Goal: Check status: Check status

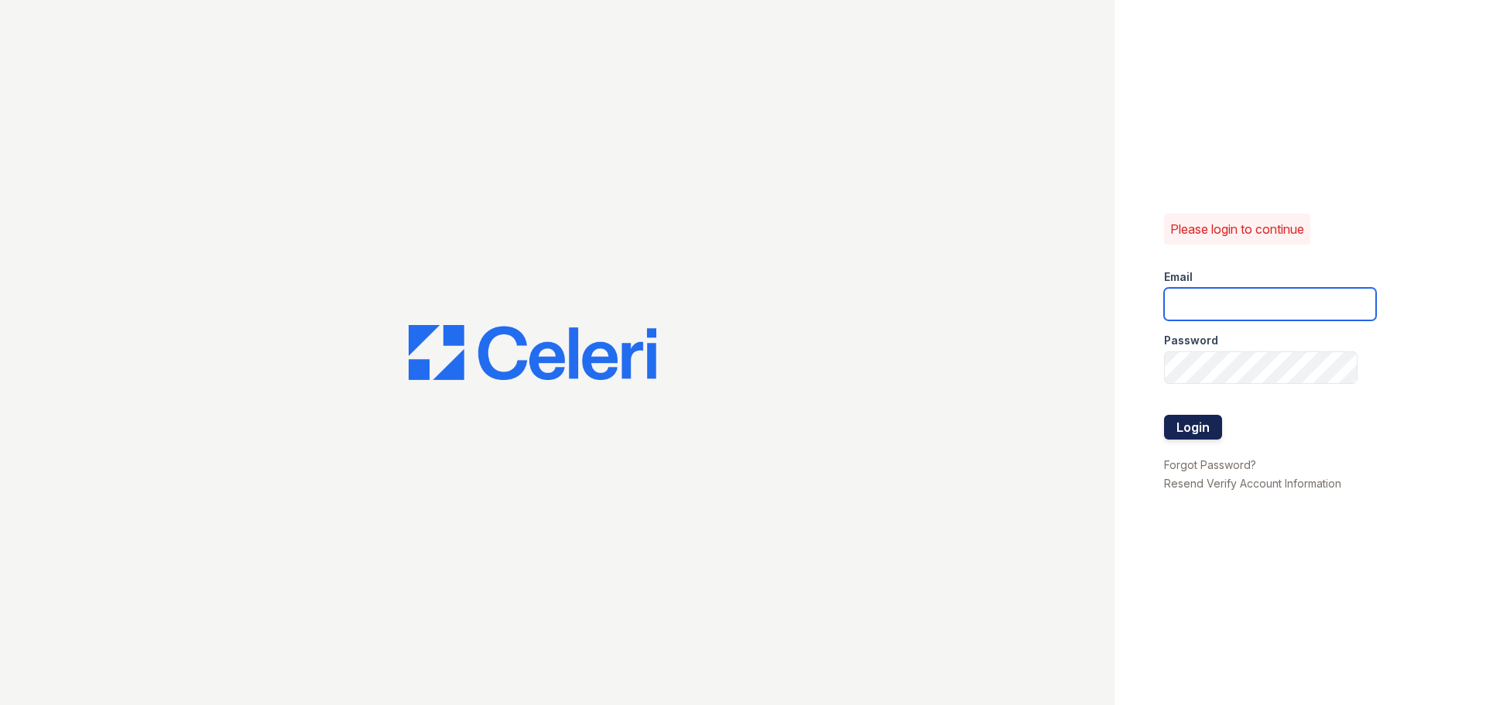
type input "aduran@trinity-pm.com"
click at [1214, 420] on button "Login" at bounding box center [1193, 427] width 58 height 25
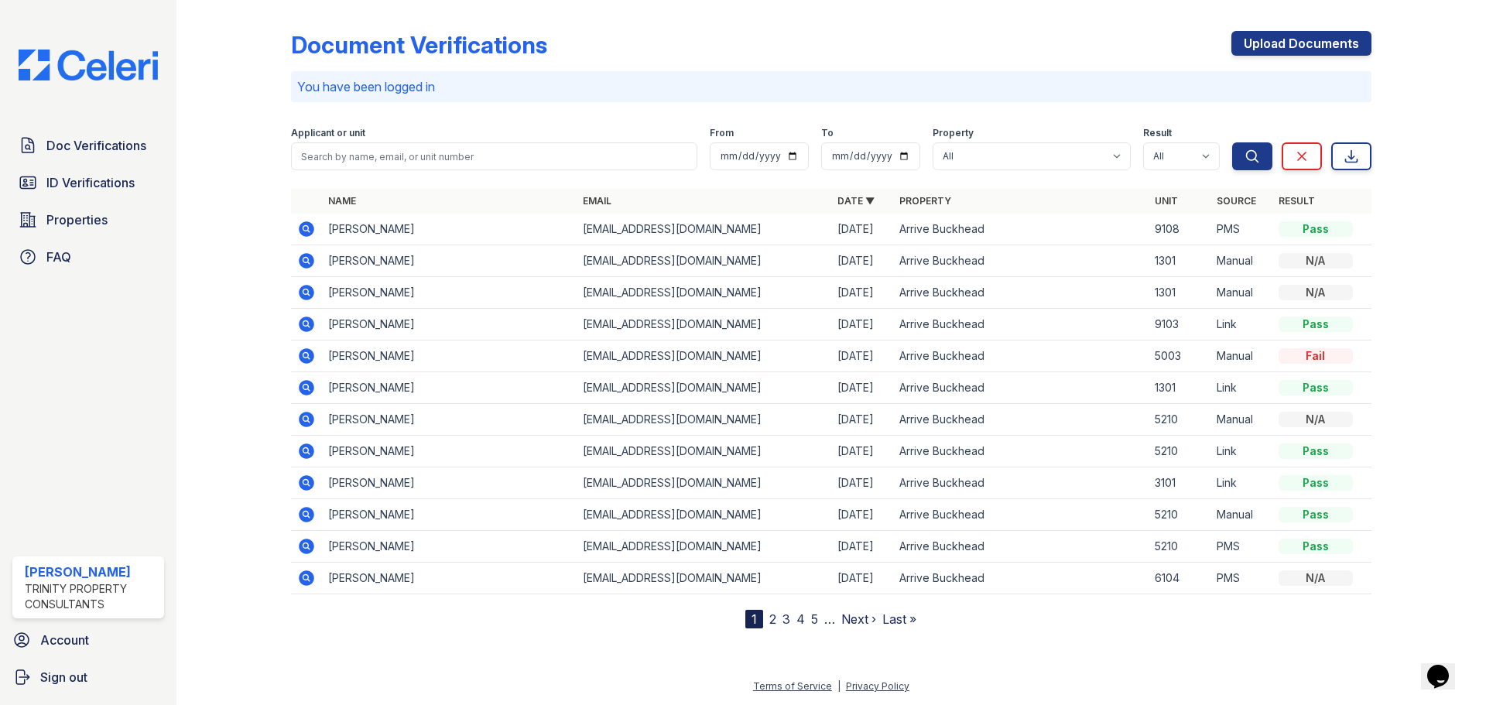
click at [308, 234] on icon at bounding box center [306, 228] width 15 height 15
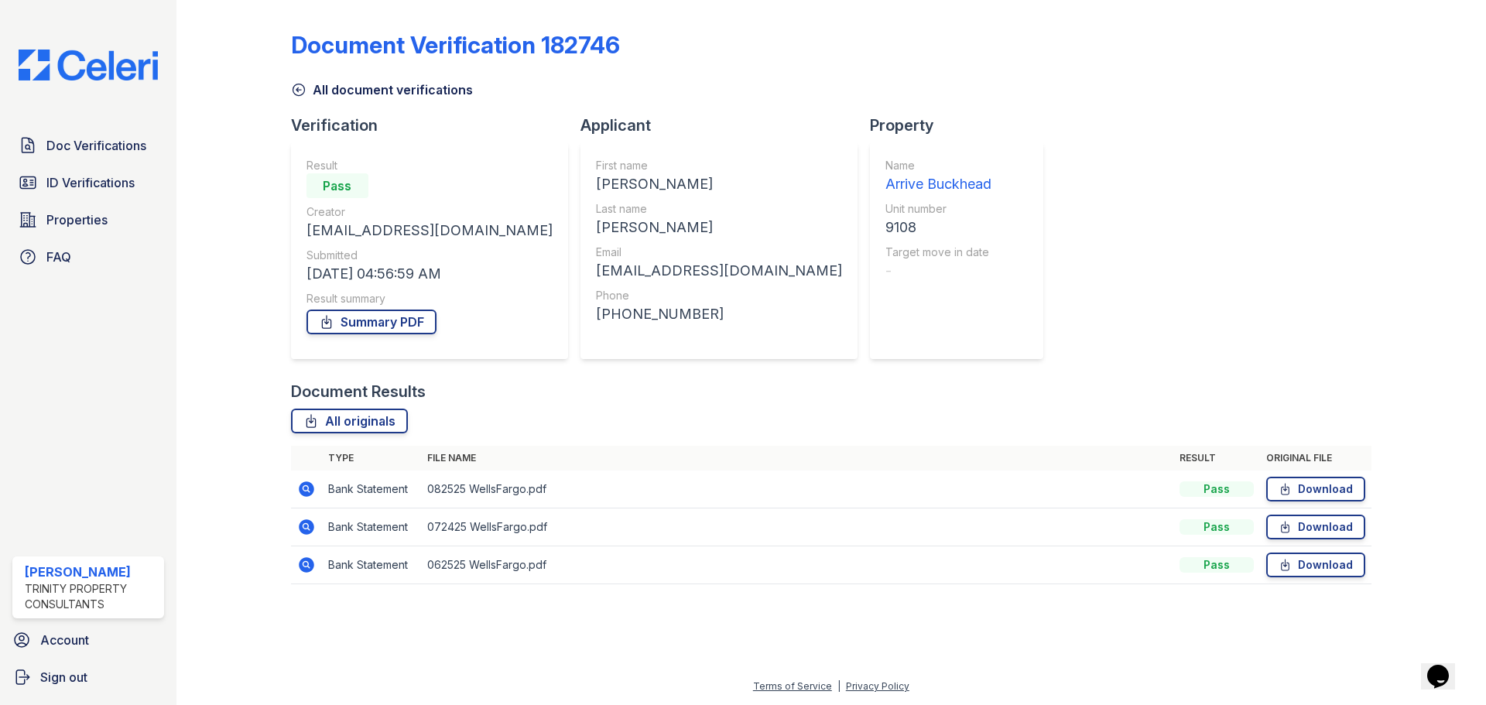
click at [301, 487] on icon at bounding box center [306, 488] width 15 height 15
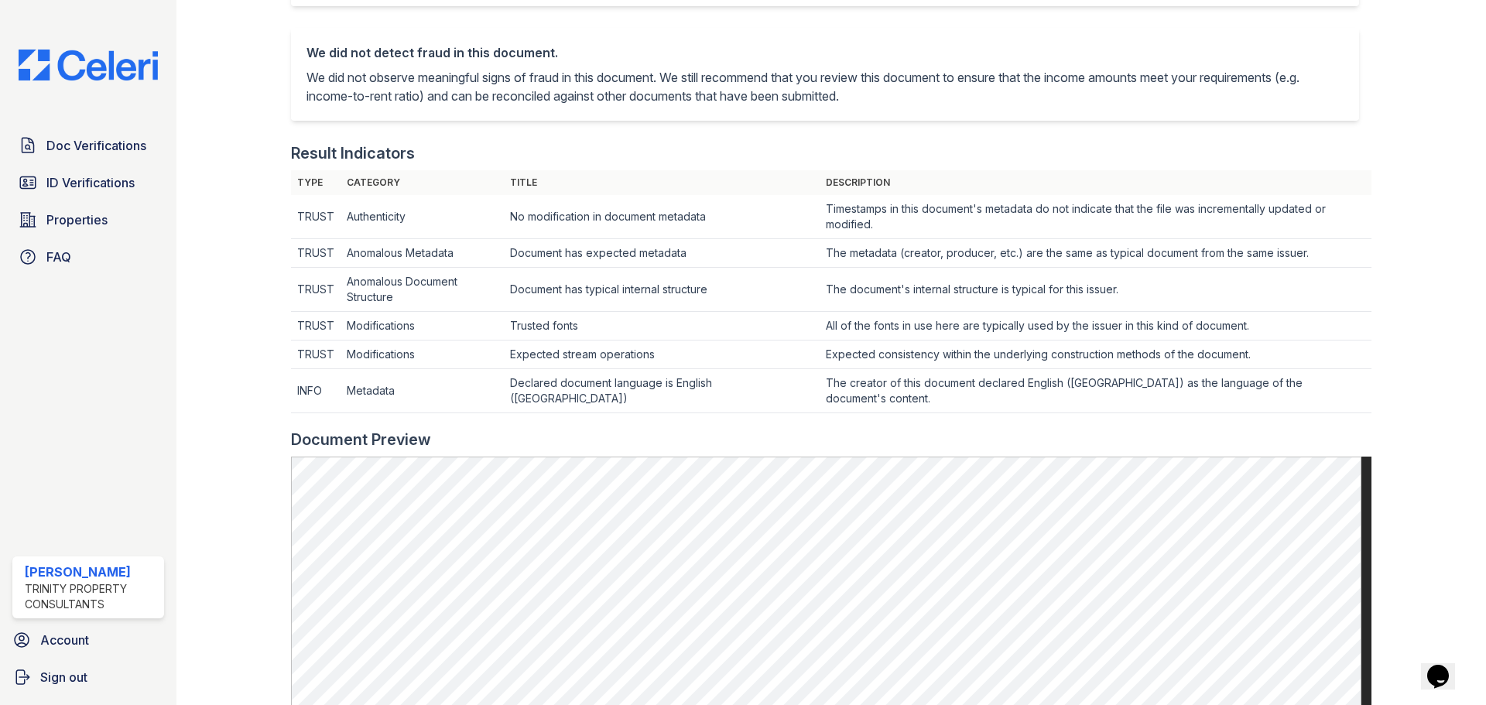
scroll to position [77, 0]
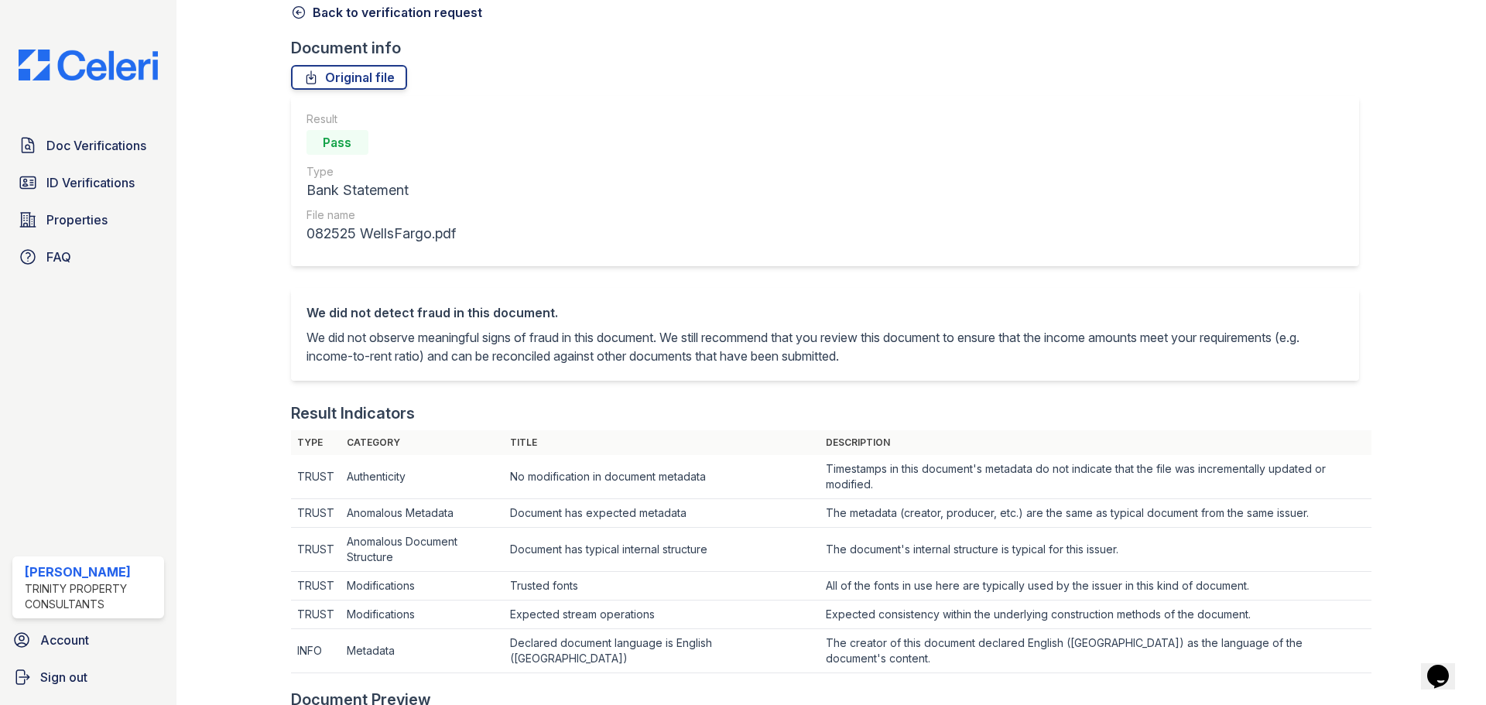
click at [299, 16] on icon at bounding box center [298, 12] width 15 height 15
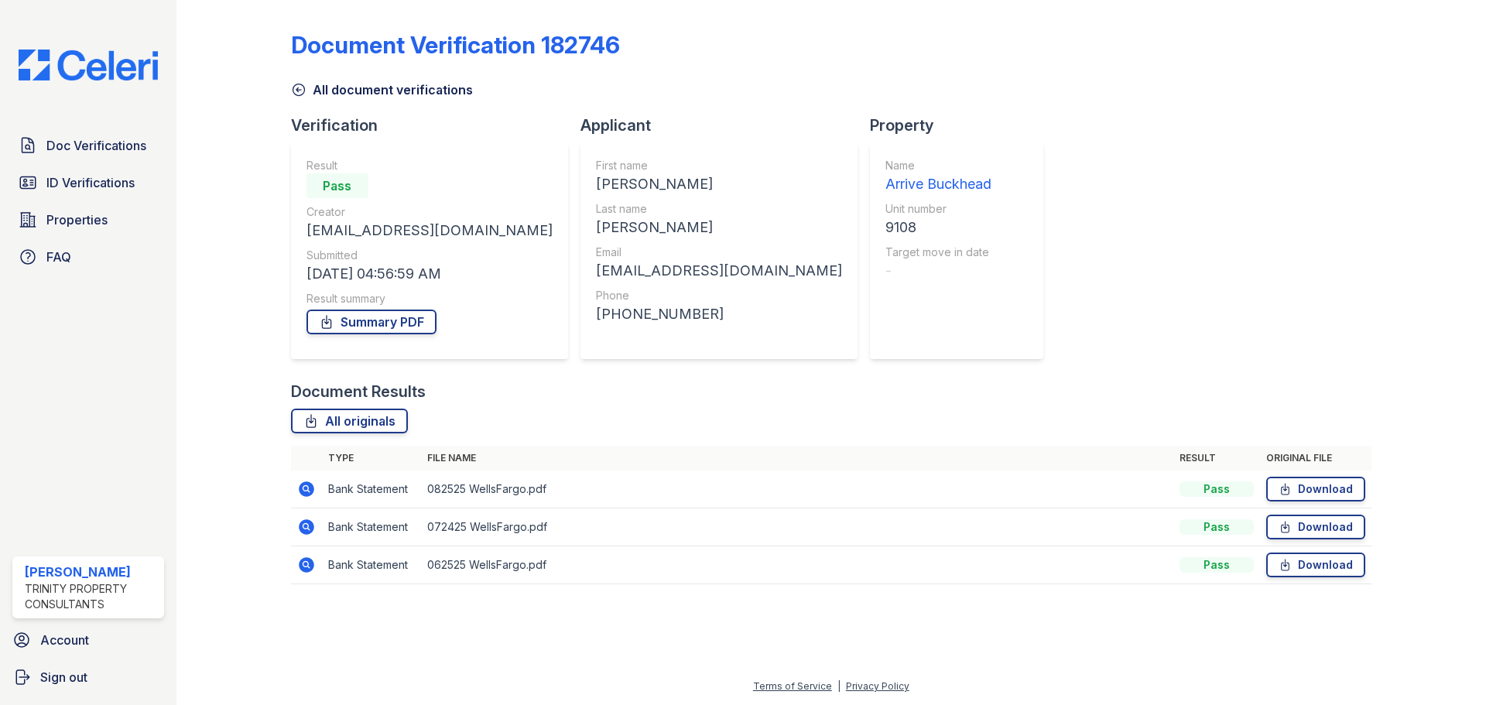
click at [308, 528] on icon at bounding box center [306, 527] width 19 height 19
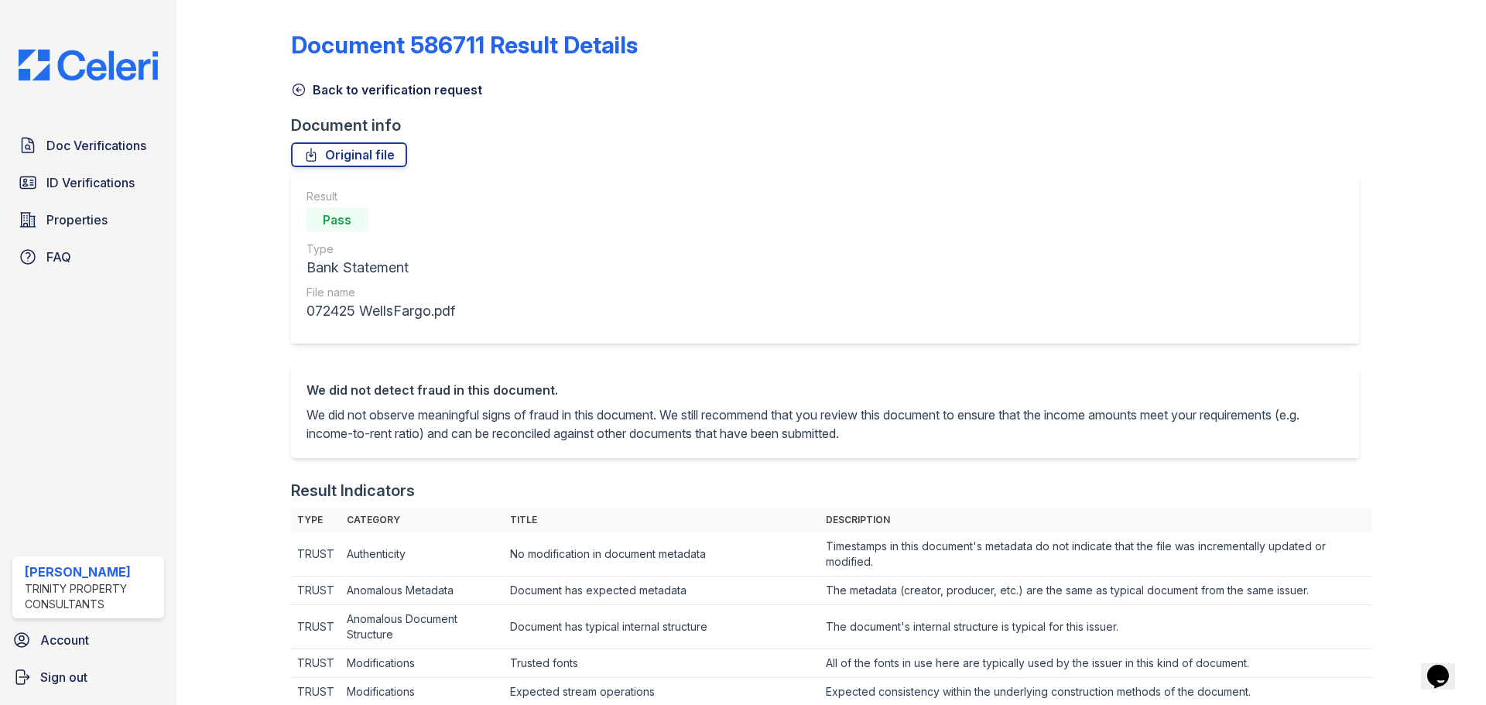
click at [294, 91] on icon at bounding box center [298, 89] width 15 height 15
